Goal: Information Seeking & Learning: Learn about a topic

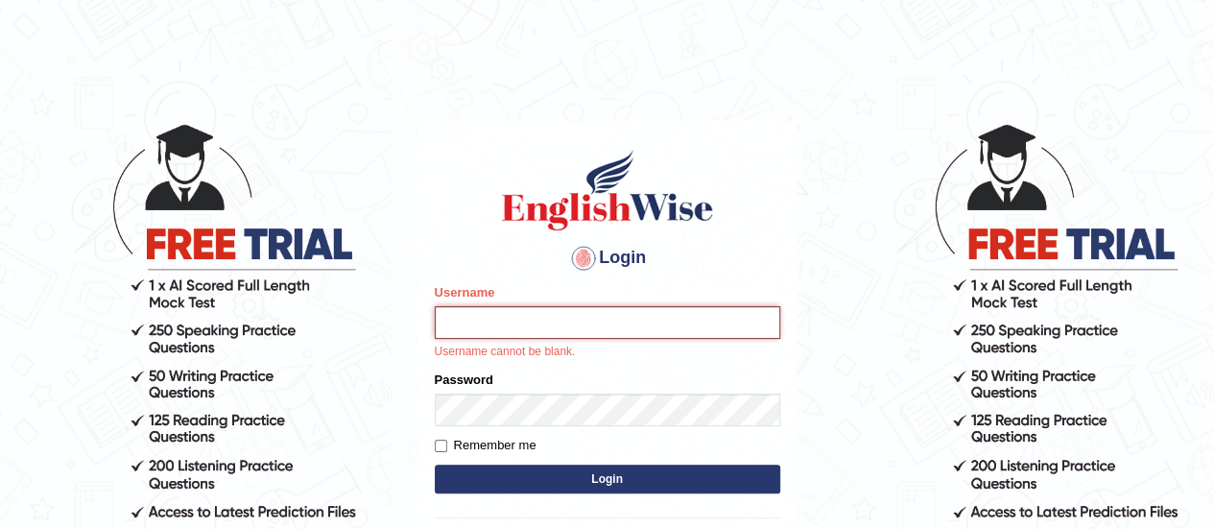
type input "Sudp1"
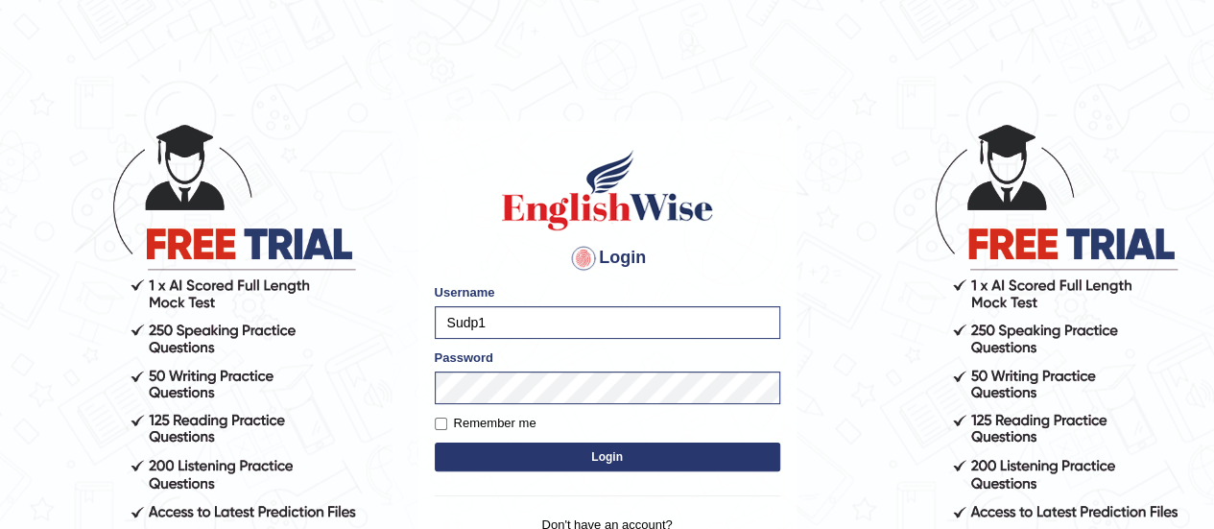
click at [592, 452] on button "Login" at bounding box center [607, 456] width 345 height 29
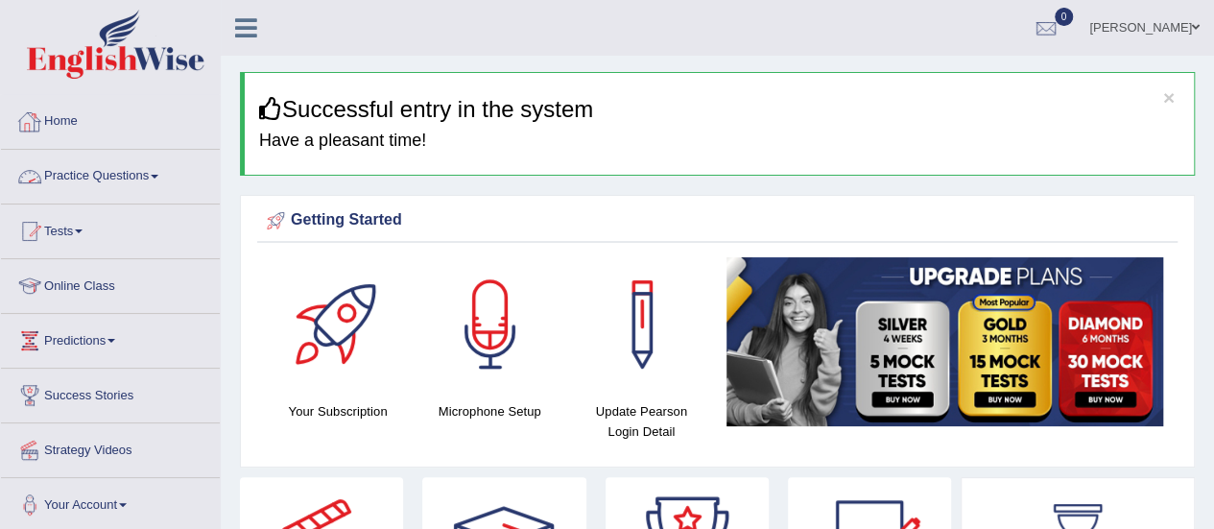
click at [109, 173] on link "Practice Questions" at bounding box center [110, 174] width 219 height 48
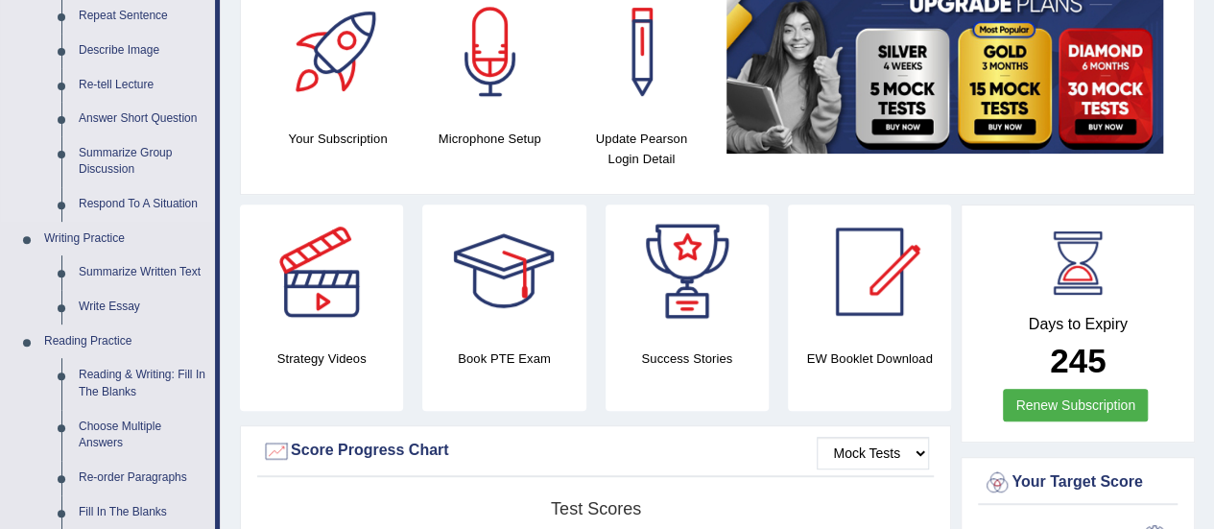
scroll to position [288, 0]
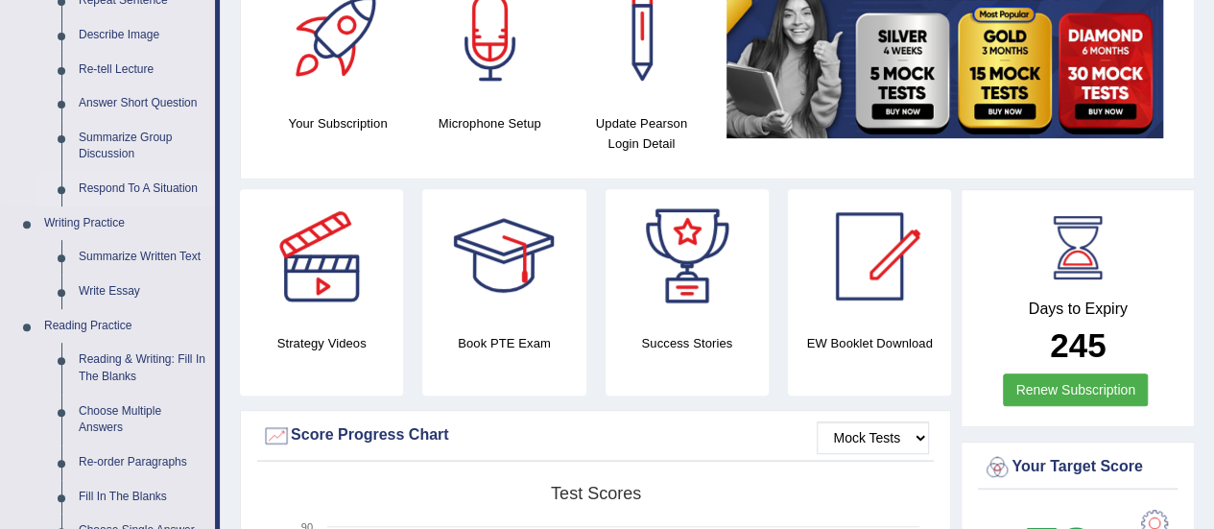
click at [126, 195] on link "Respond To A Situation" at bounding box center [142, 189] width 145 height 35
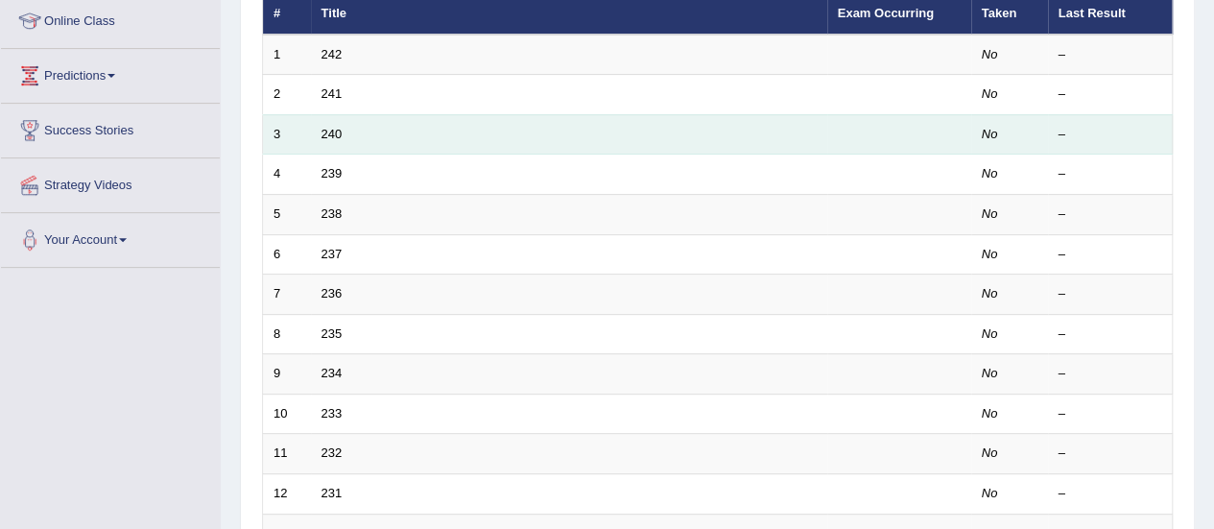
scroll to position [156, 0]
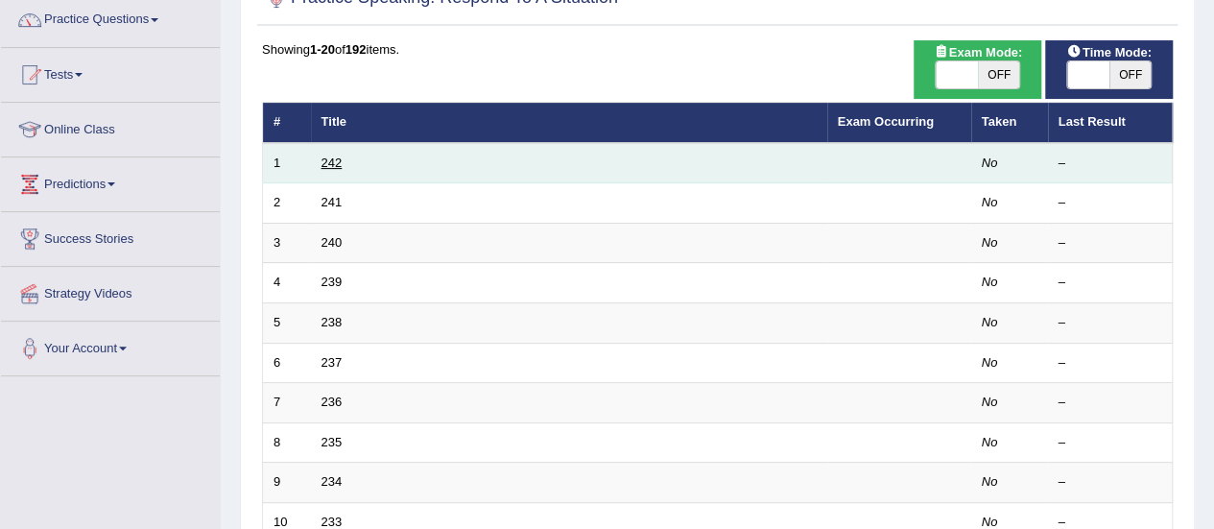
click at [332, 163] on link "242" at bounding box center [331, 162] width 21 height 14
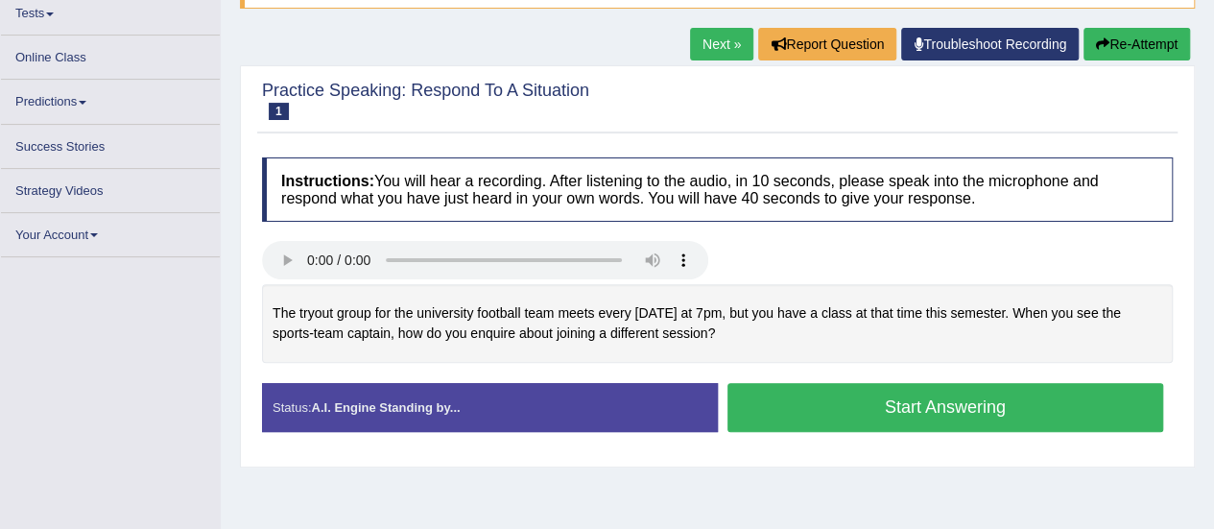
scroll to position [217, 0]
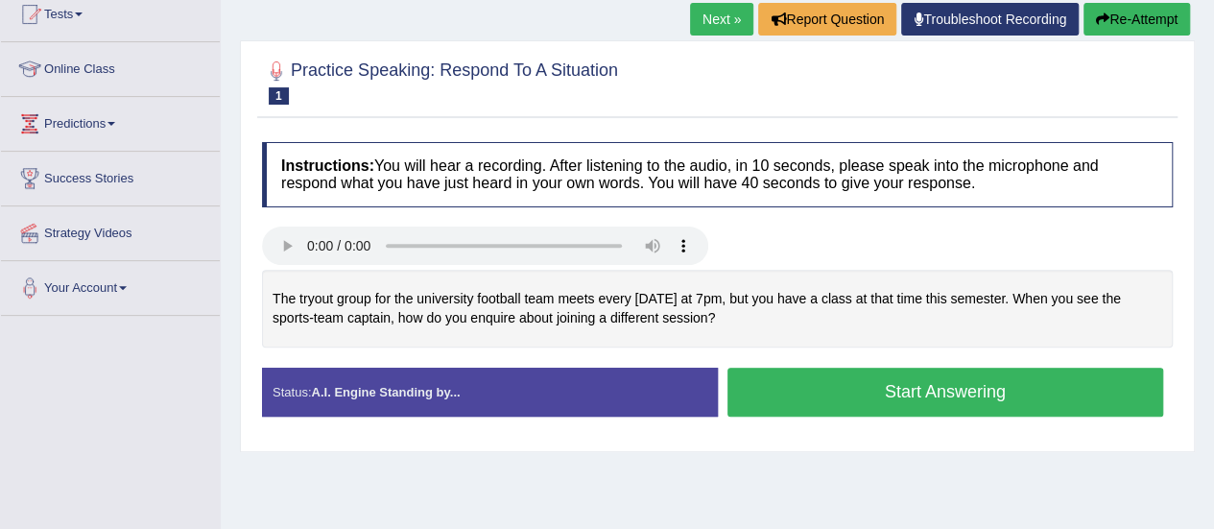
click at [986, 388] on button "Start Answering" at bounding box center [945, 392] width 437 height 49
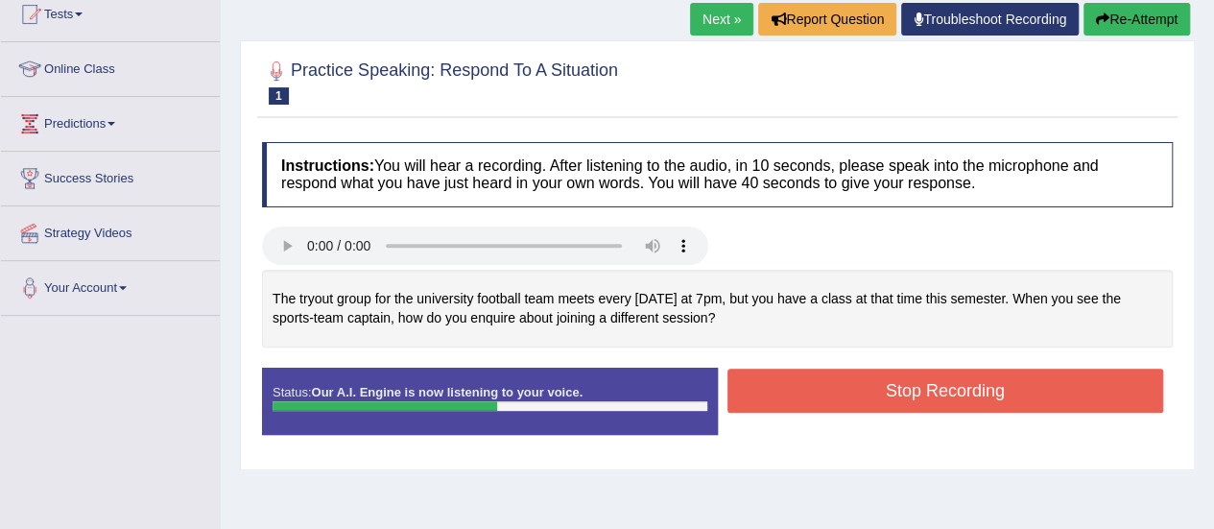
click at [985, 388] on button "Stop Recording" at bounding box center [945, 390] width 437 height 44
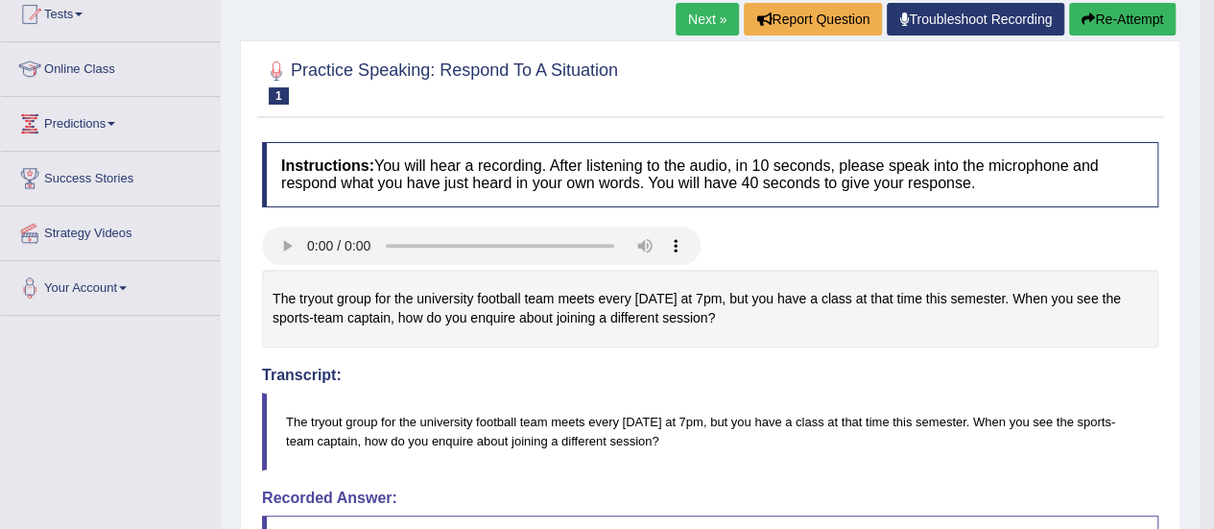
click at [1116, 17] on button "Re-Attempt" at bounding box center [1122, 19] width 107 height 33
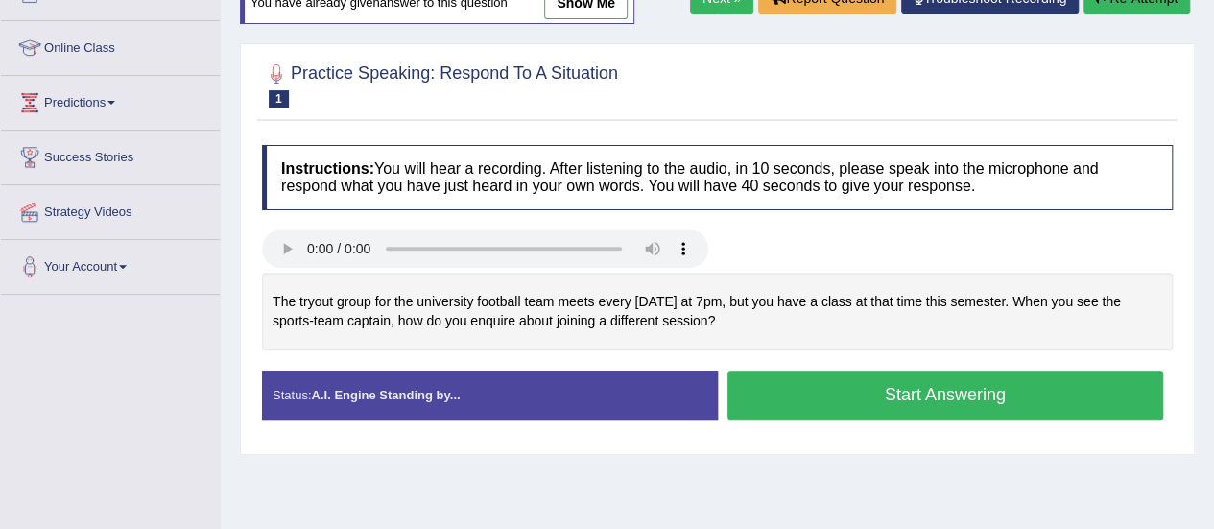
scroll to position [217, 0]
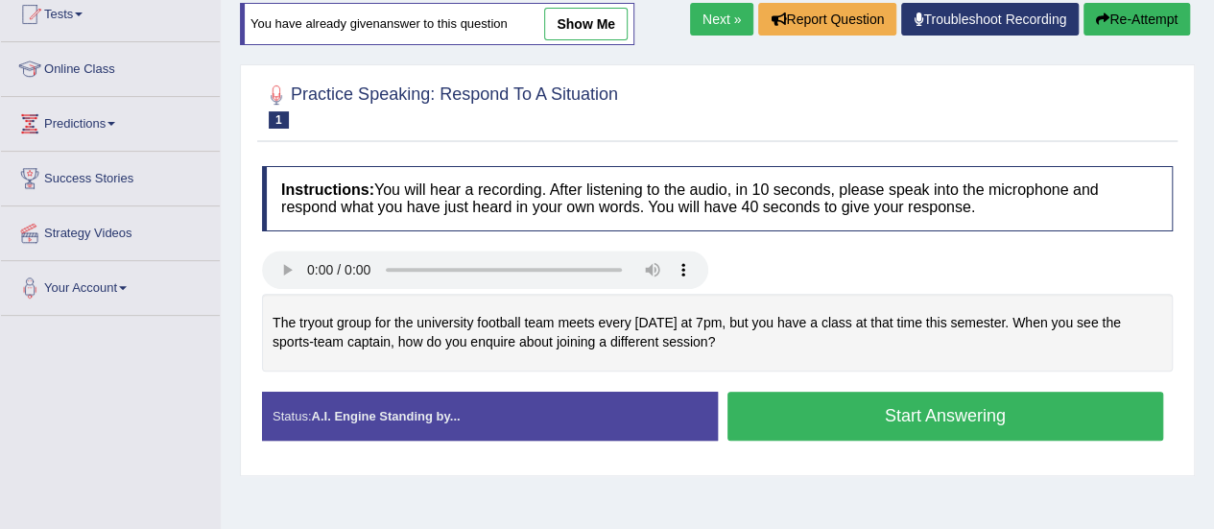
click at [889, 422] on button "Start Answering" at bounding box center [945, 416] width 437 height 49
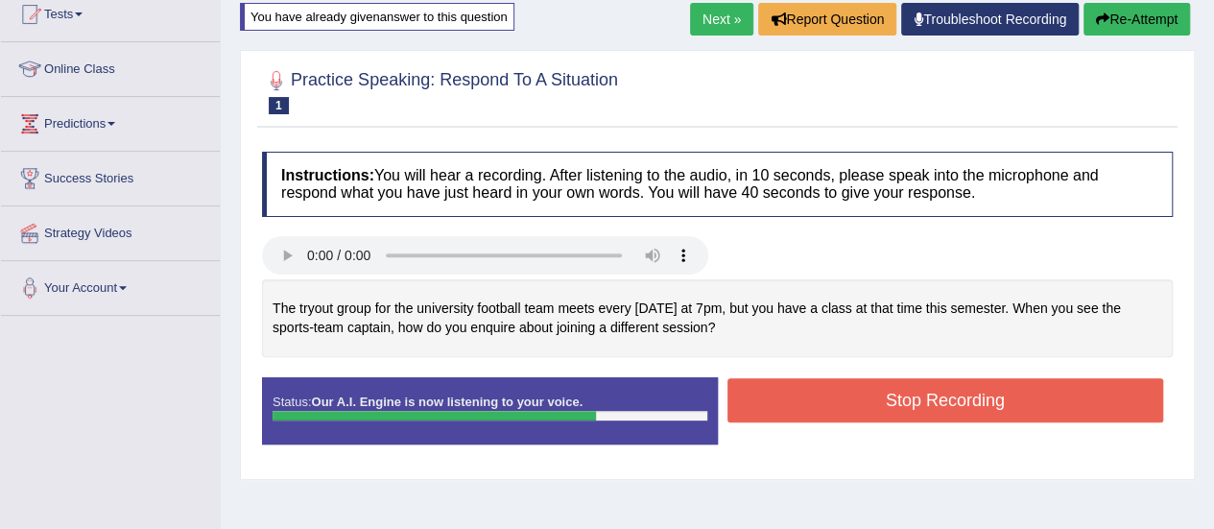
click at [845, 391] on button "Stop Recording" at bounding box center [945, 400] width 437 height 44
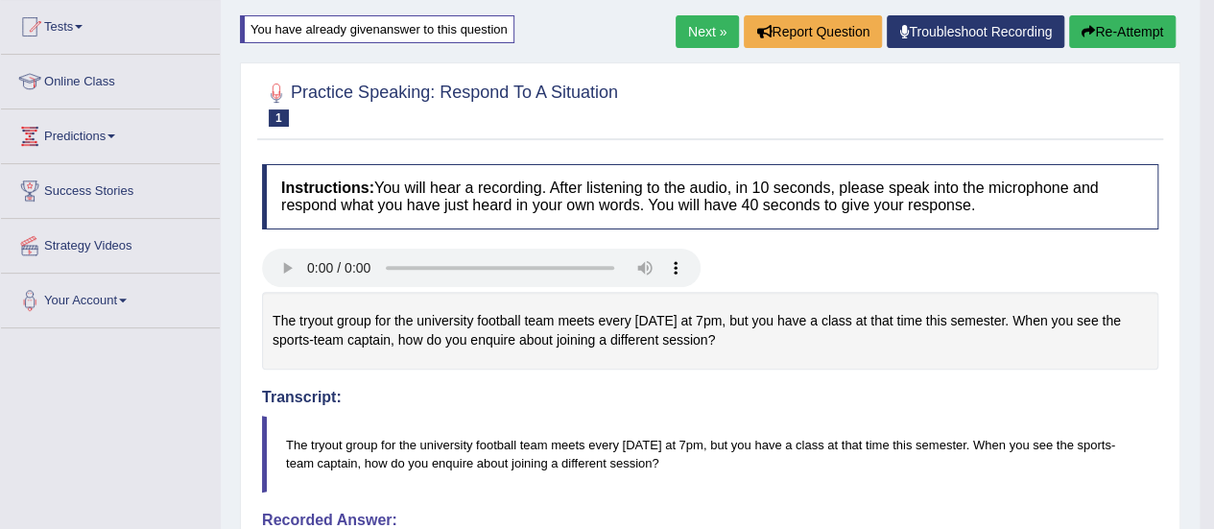
scroll to position [108, 0]
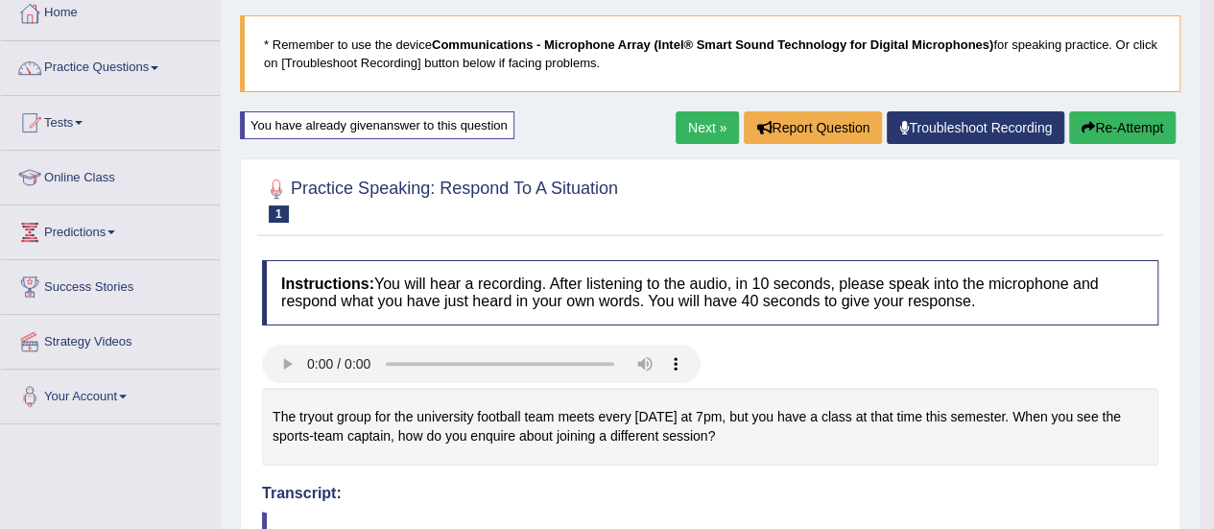
click at [687, 125] on link "Next »" at bounding box center [707, 127] width 63 height 33
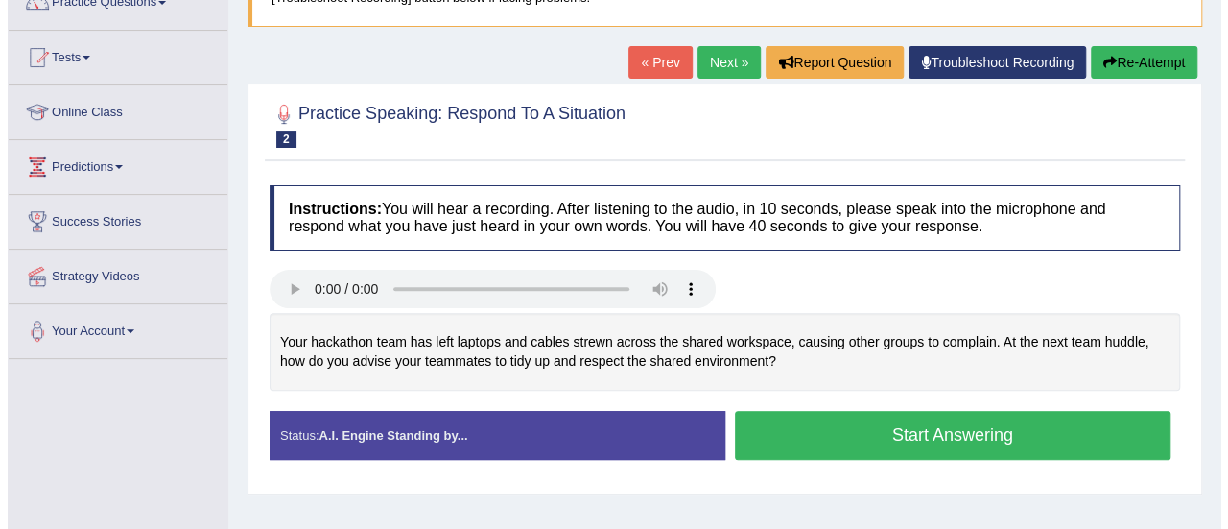
scroll to position [192, 0]
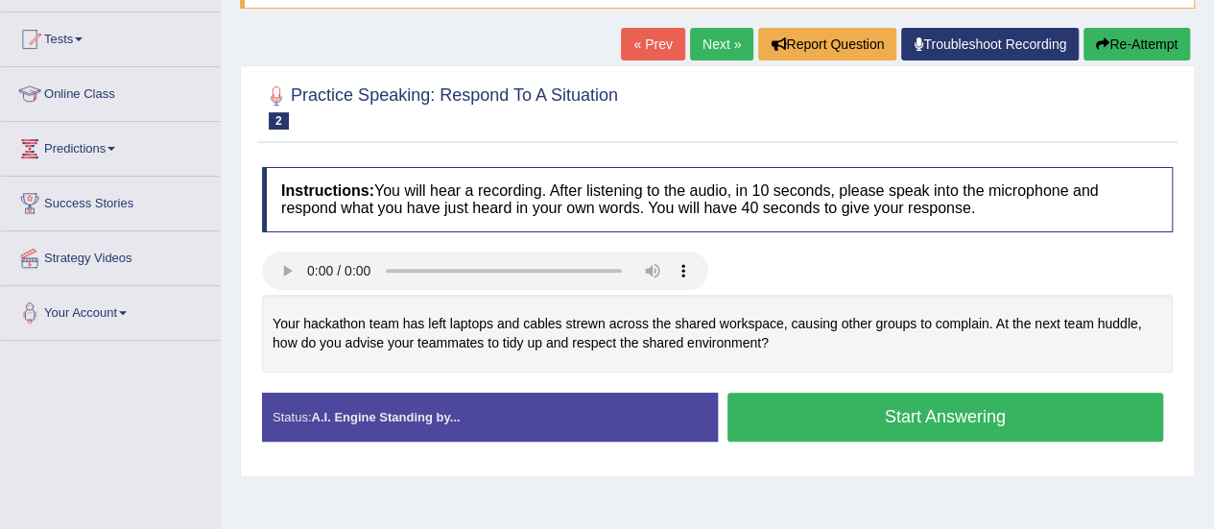
click at [843, 405] on button "Start Answering" at bounding box center [945, 416] width 437 height 49
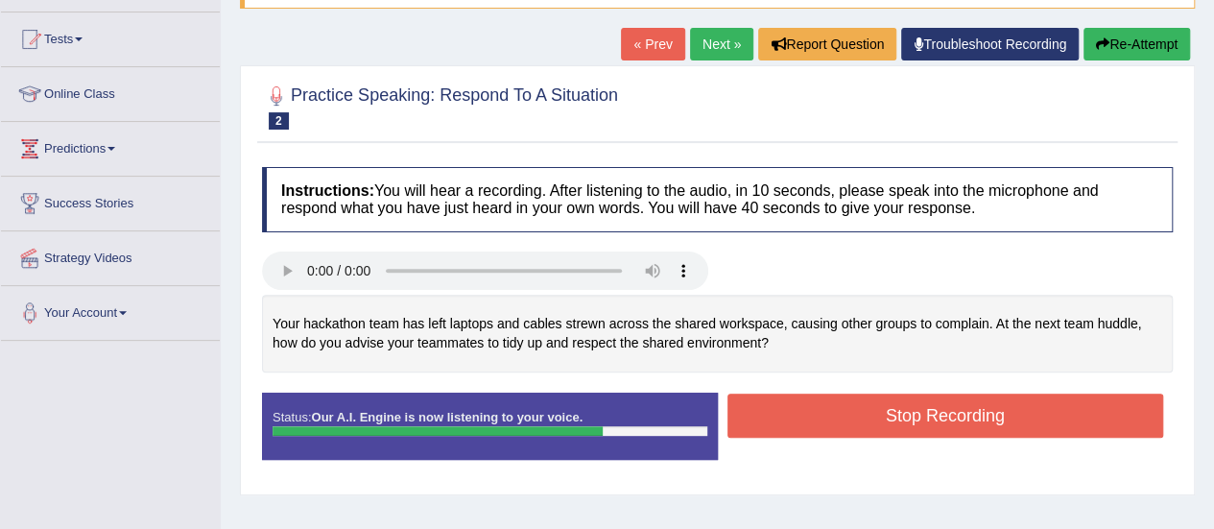
click at [843, 408] on button "Stop Recording" at bounding box center [945, 415] width 437 height 44
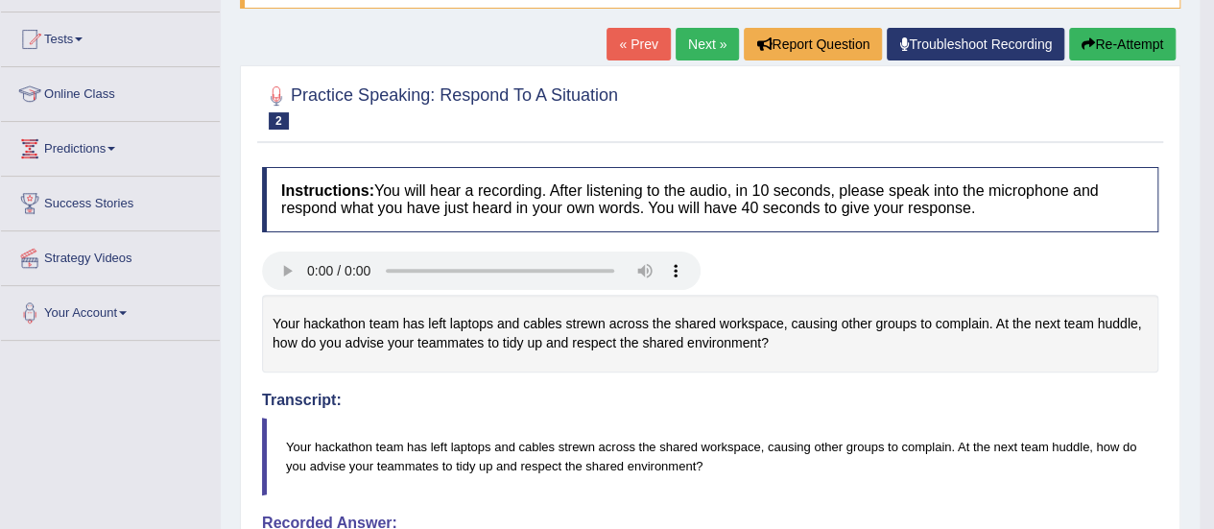
click at [712, 45] on link "Next »" at bounding box center [707, 44] width 63 height 33
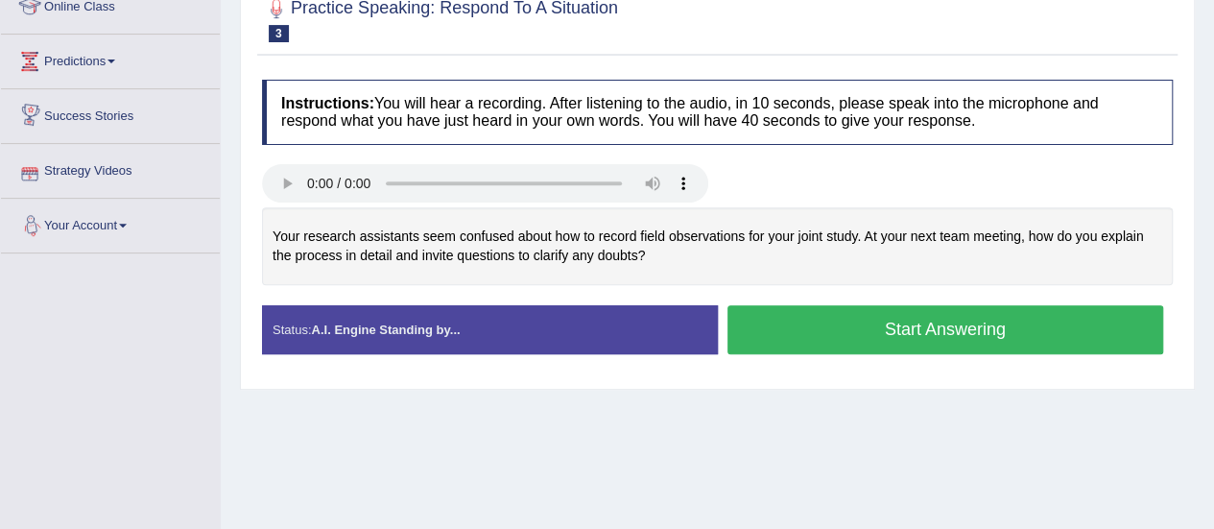
scroll to position [288, 0]
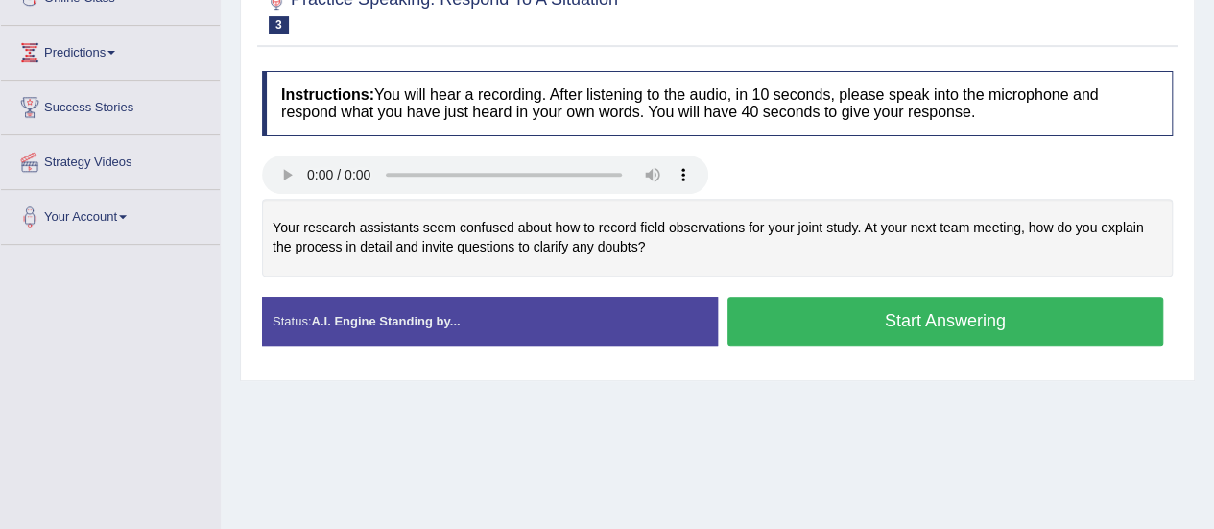
click at [846, 329] on button "Start Answering" at bounding box center [945, 321] width 437 height 49
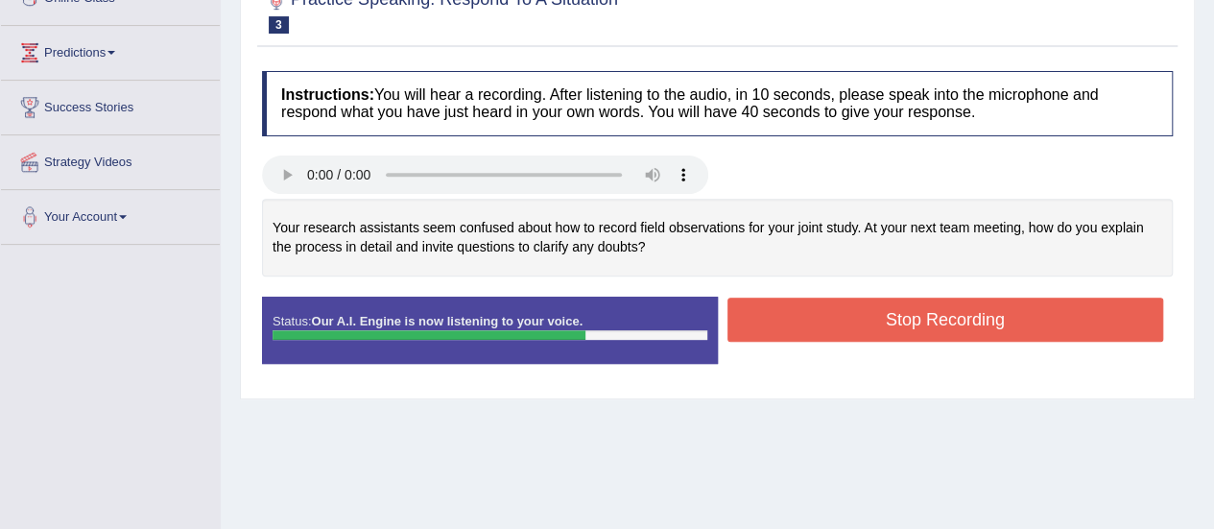
click at [844, 329] on button "Stop Recording" at bounding box center [945, 319] width 437 height 44
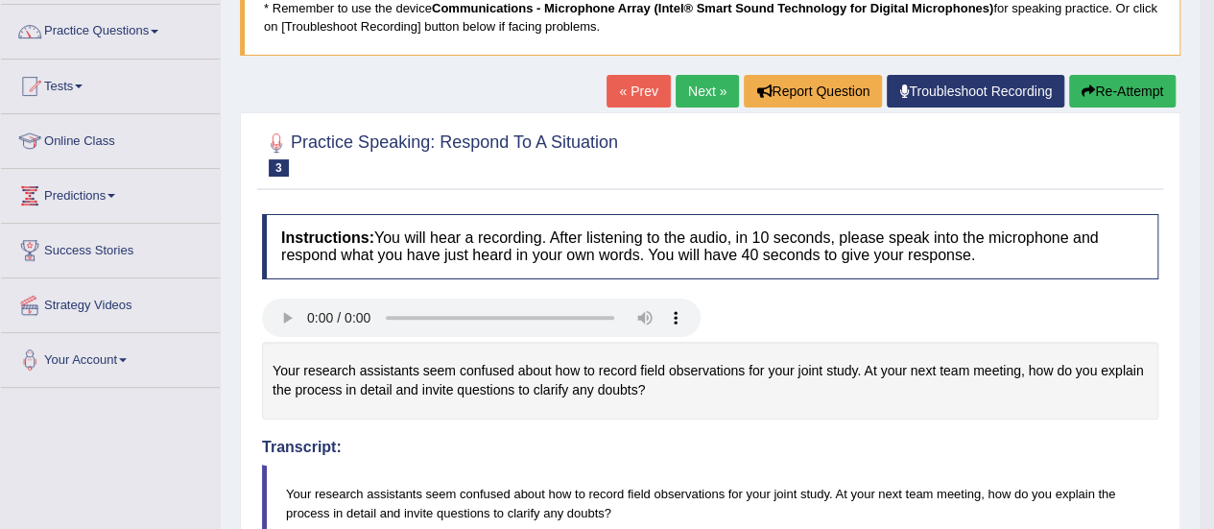
scroll to position [96, 0]
